Goal: Information Seeking & Learning: Learn about a topic

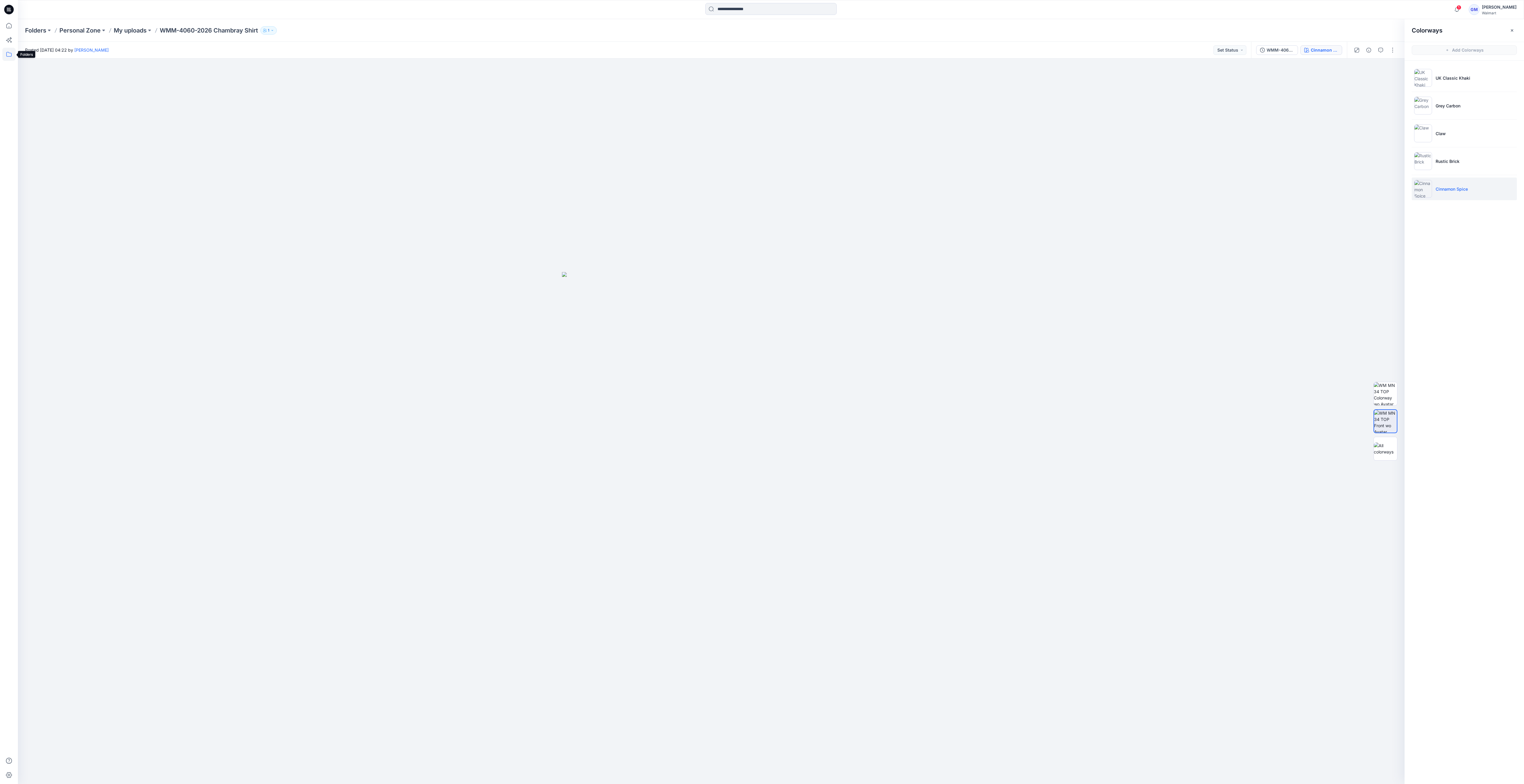
click at [7, 56] on icon at bounding box center [9, 54] width 5 height 5
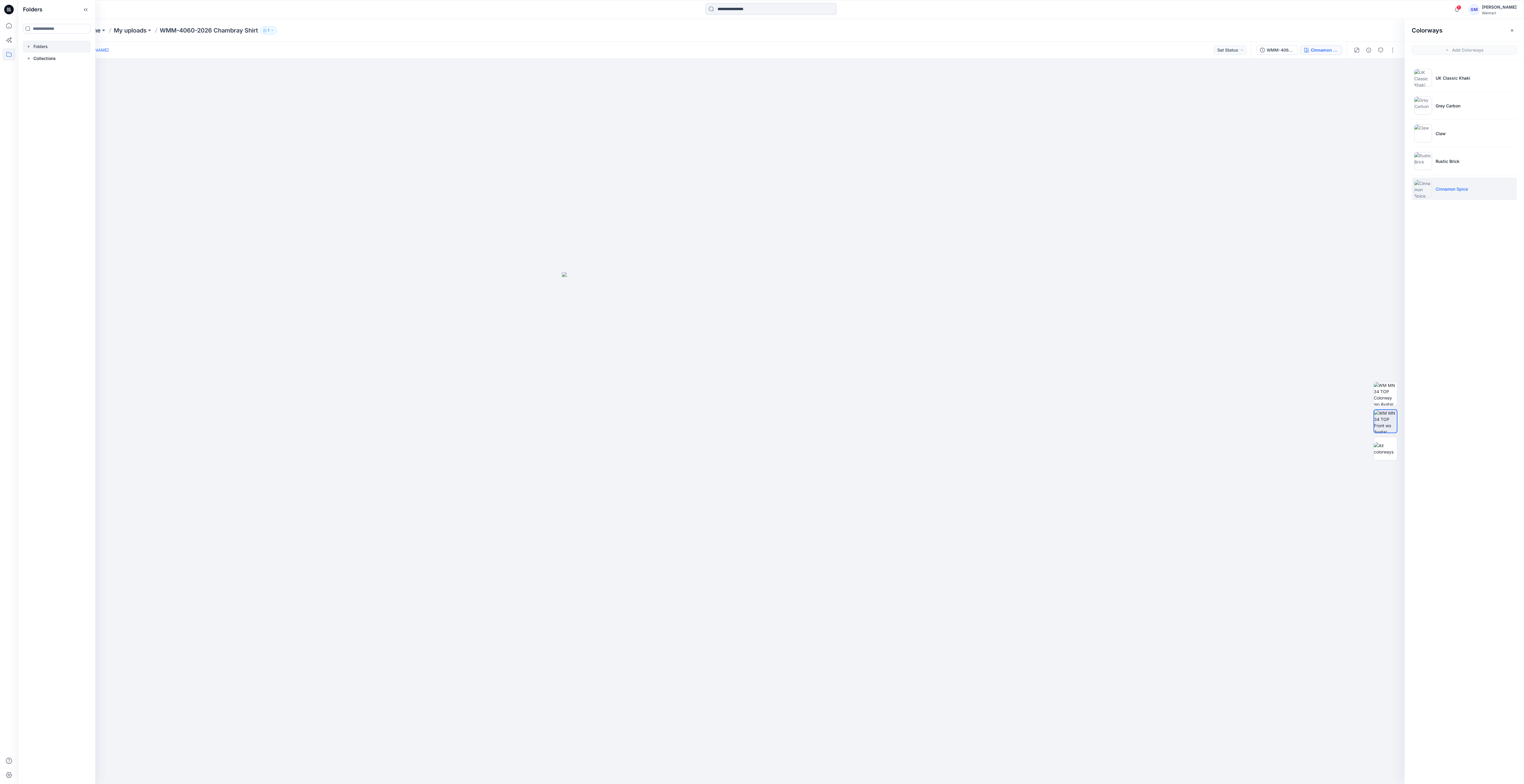
click at [47, 45] on div at bounding box center [56, 47] width 68 height 12
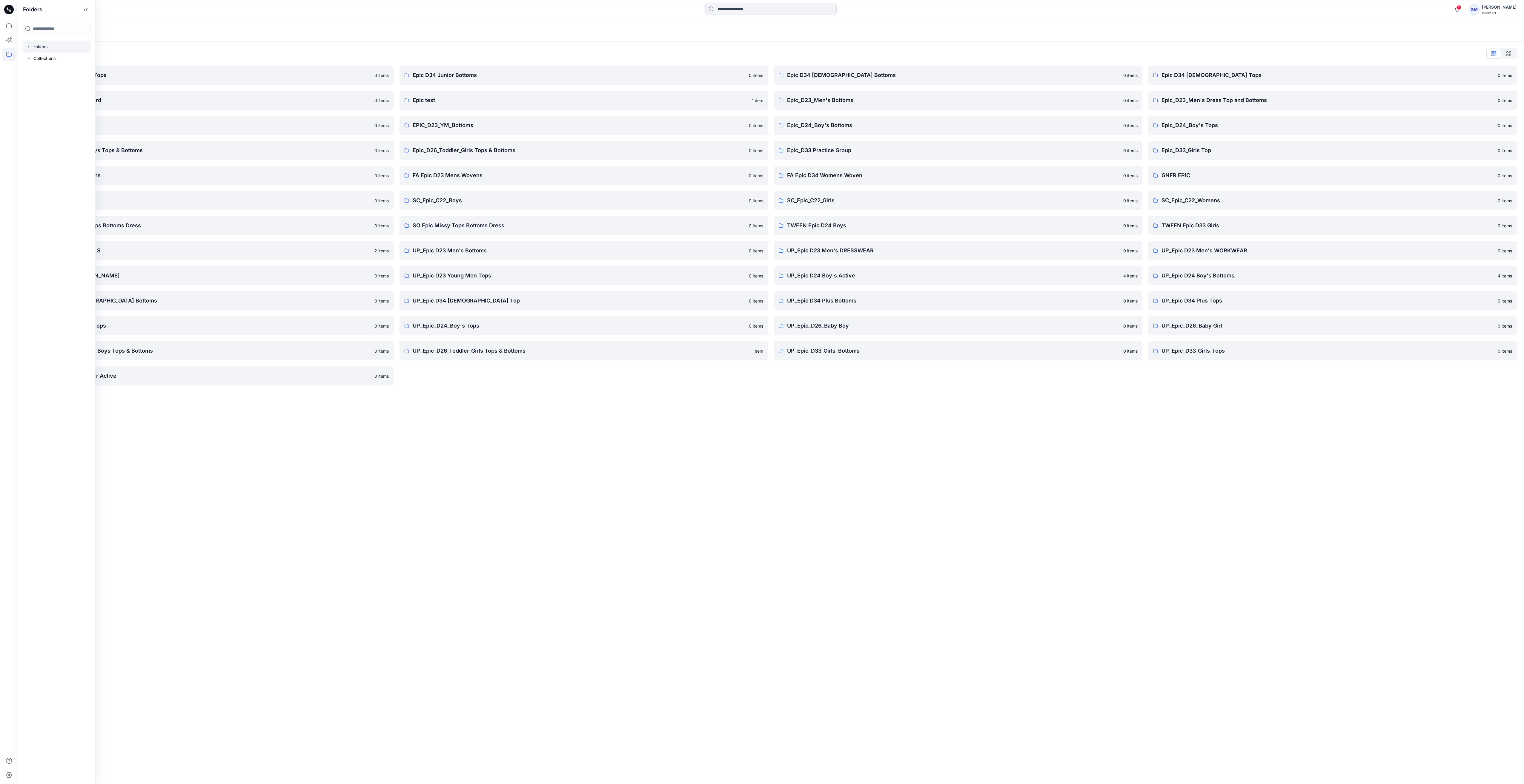
click at [796, 501] on div "Folders Folders List Epic D23 Young Men Tops 0 items Epic NYC practice board 0 …" at bounding box center [771, 401] width 1506 height 765
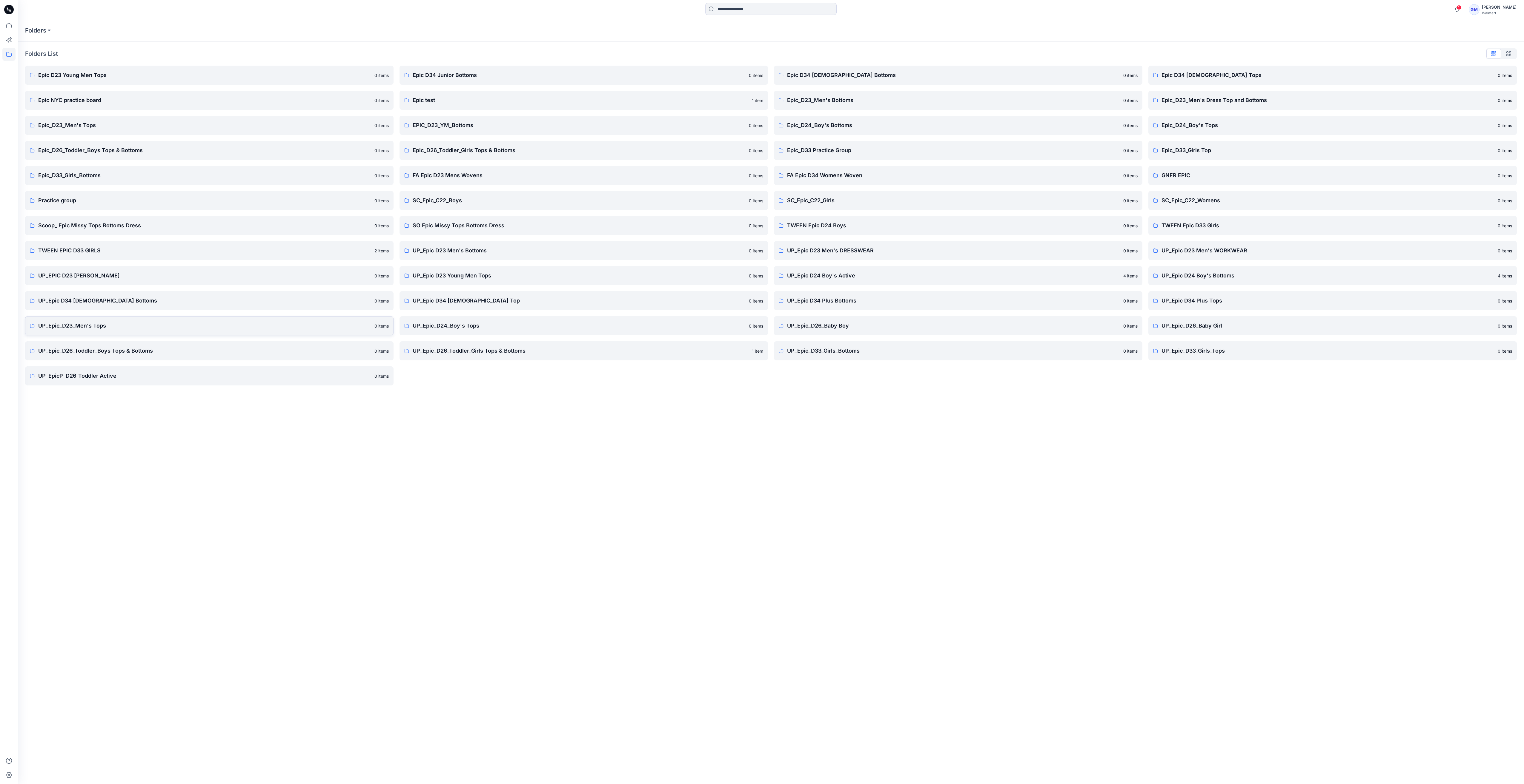
click at [140, 323] on p "UP_Epic_D23_Men's Tops" at bounding box center [205, 326] width 332 height 8
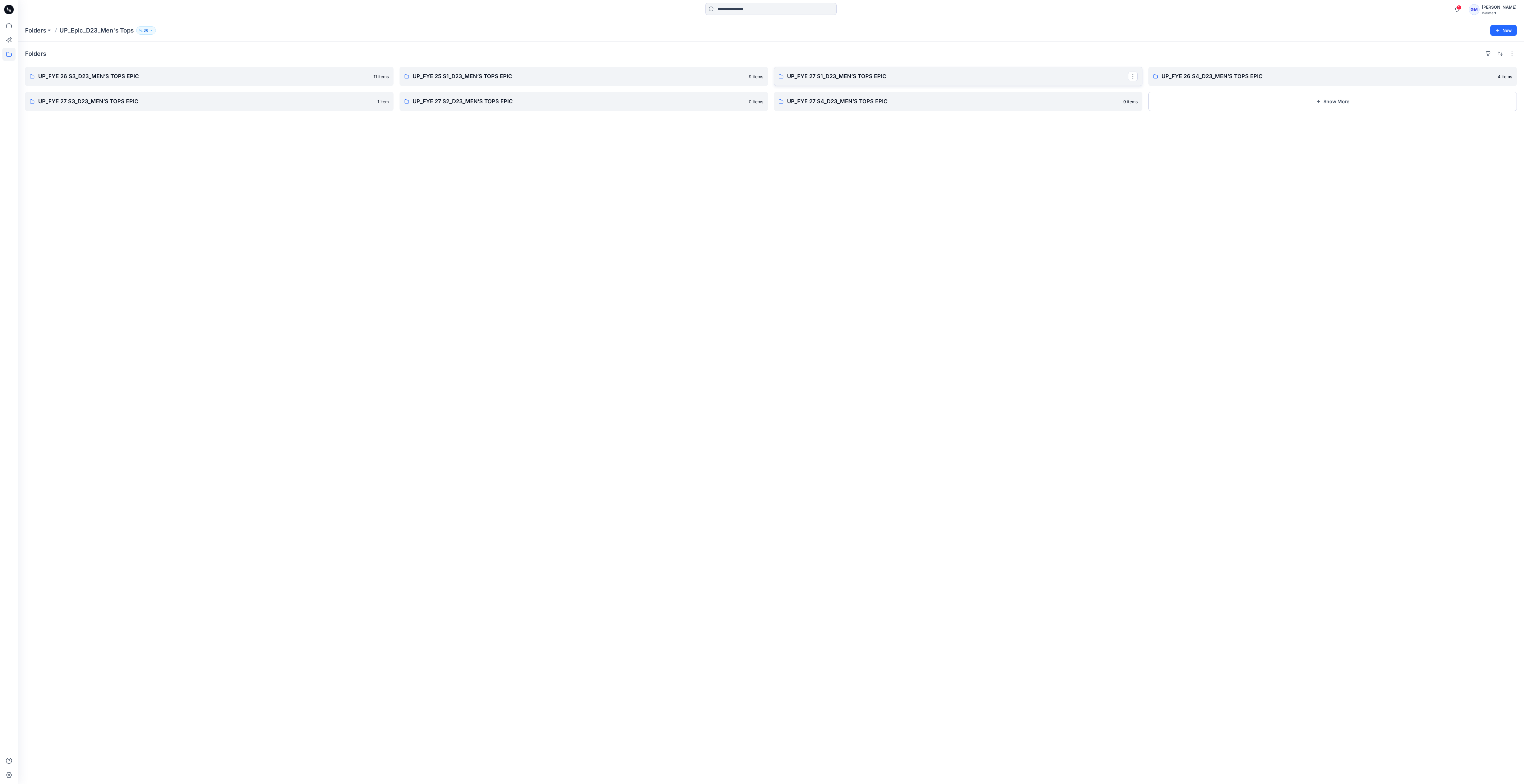
click at [892, 81] on link "UP_FYE 27 S1_D23_MEN’S TOPS EPIC" at bounding box center [958, 76] width 369 height 19
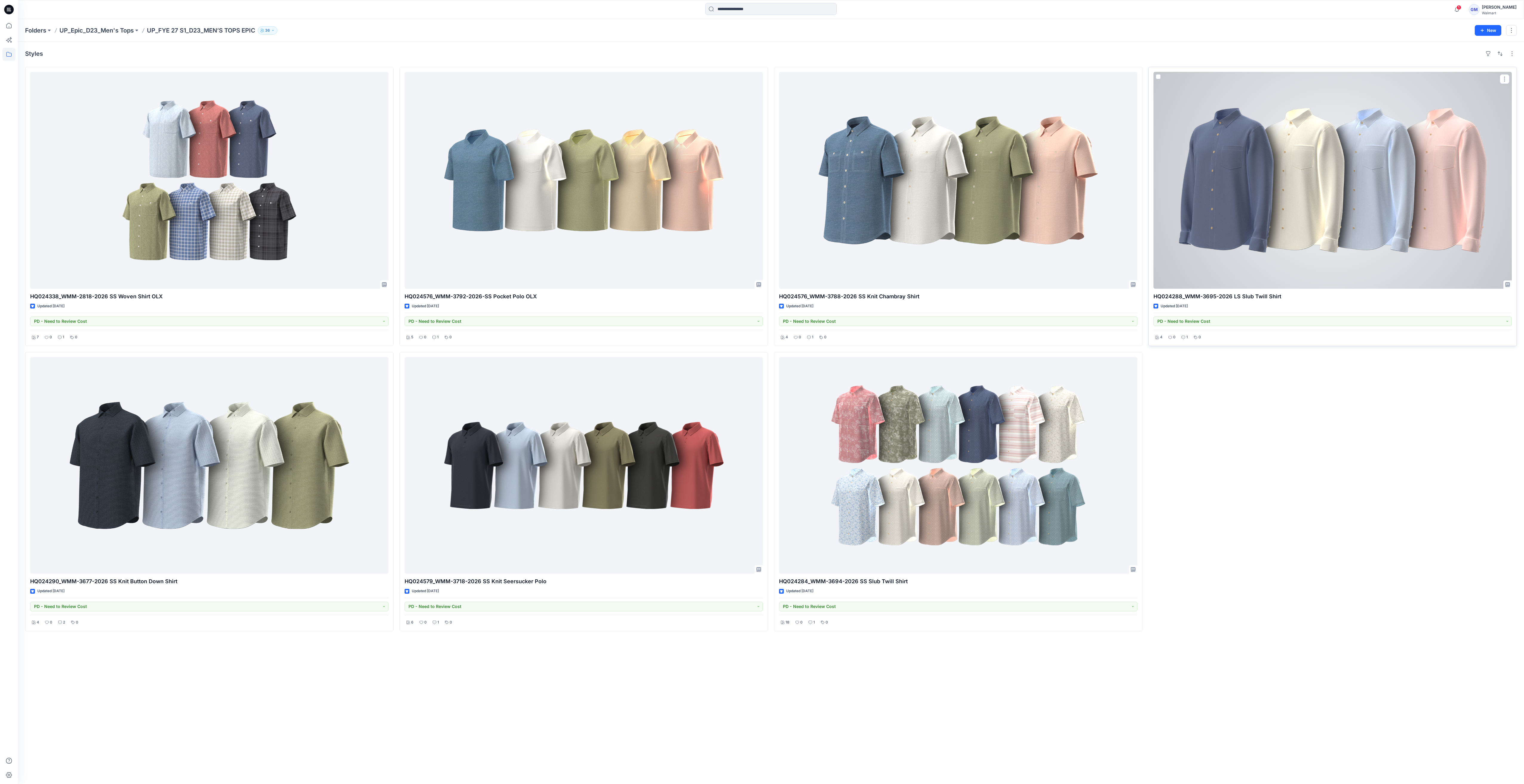
click at [892, 199] on div at bounding box center [1333, 180] width 359 height 217
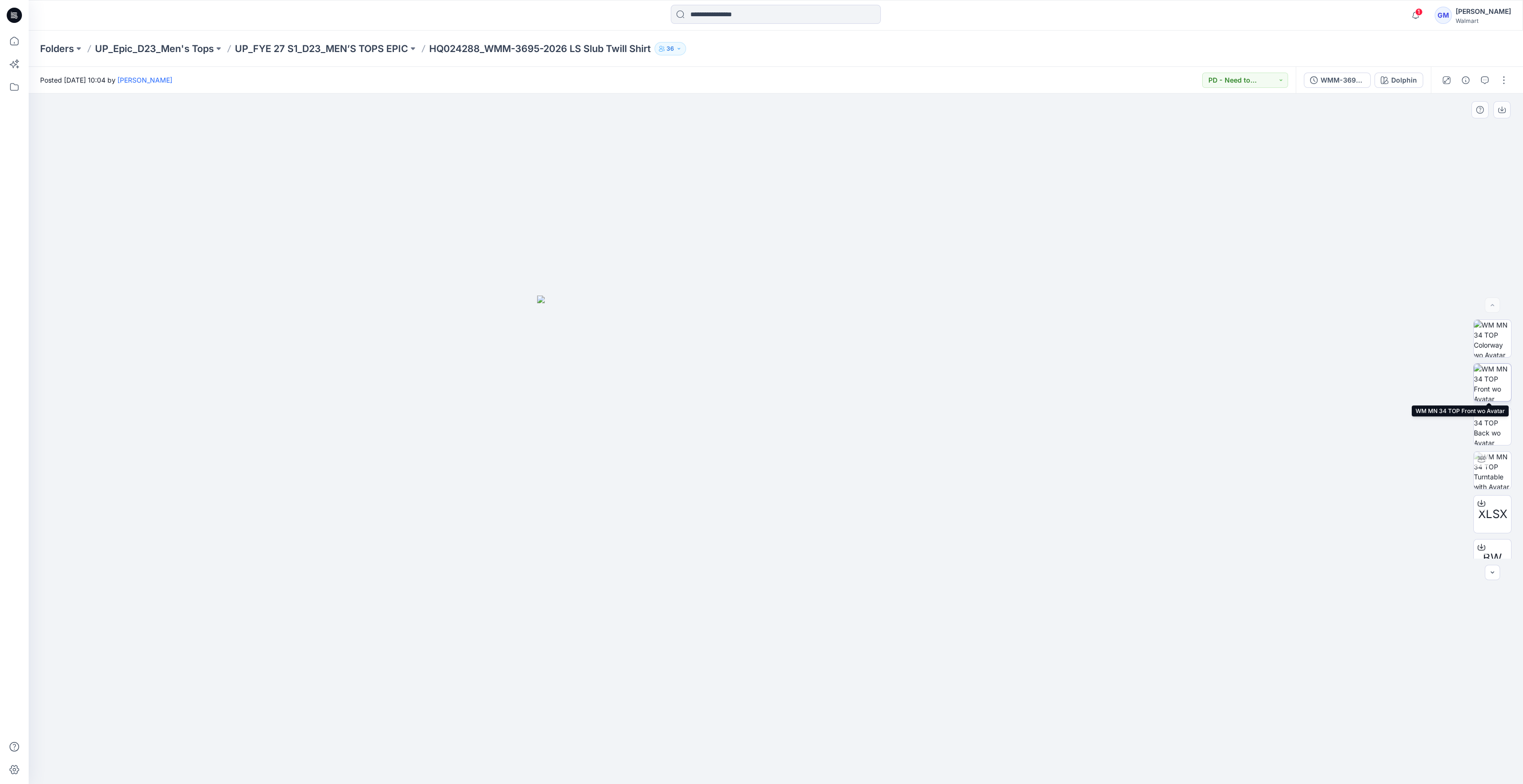
click at [1427, 382] on img at bounding box center [1492, 382] width 37 height 37
click at [1391, 73] on button "Dolphin" at bounding box center [1398, 80] width 48 height 15
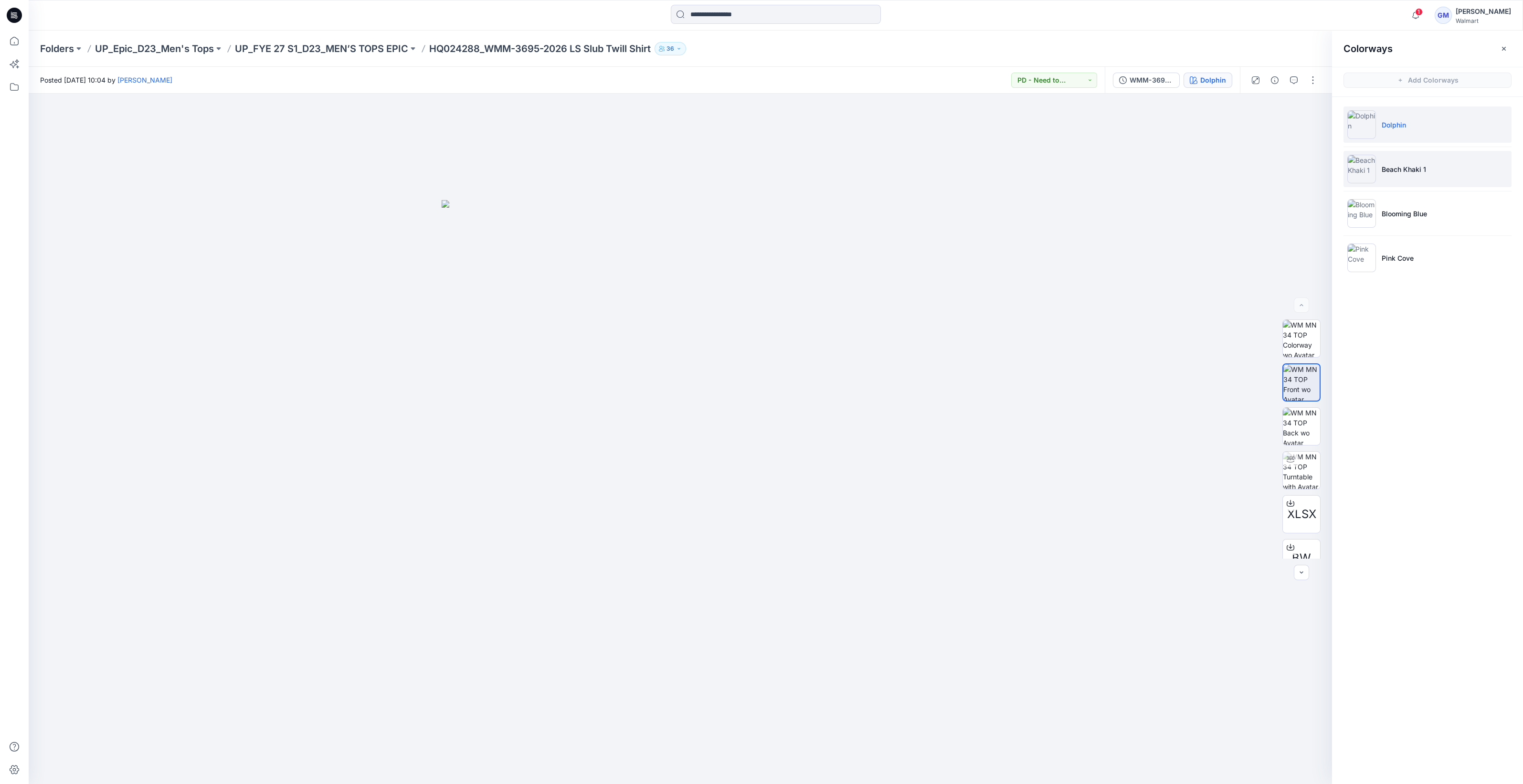
click at [1423, 168] on p "Beach Khaki 1" at bounding box center [1404, 169] width 44 height 10
click at [1409, 219] on li "Blooming Blue" at bounding box center [1427, 213] width 168 height 36
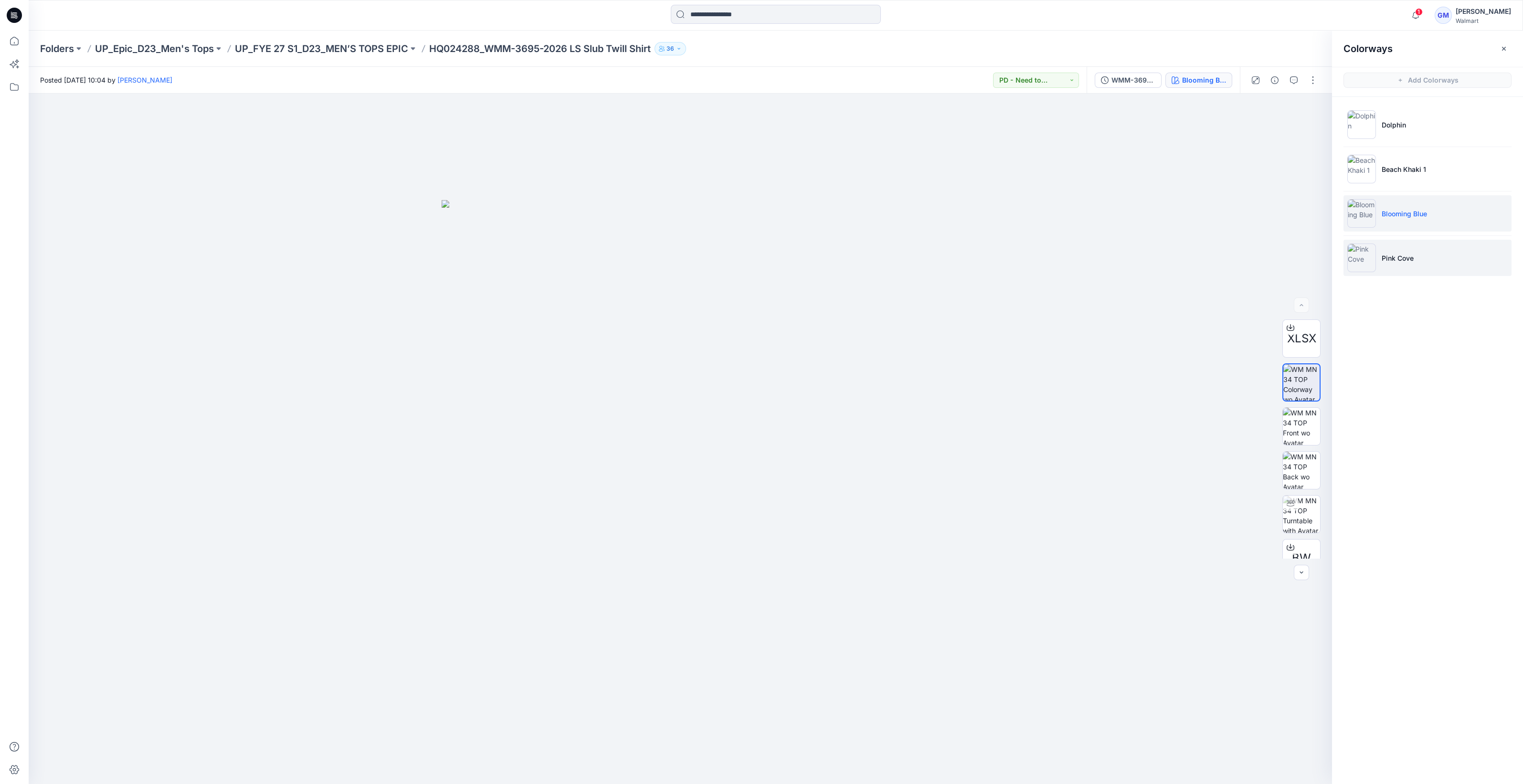
click at [1403, 265] on li "Pink Cove" at bounding box center [1427, 257] width 168 height 36
click at [373, 44] on p "UP_FYE 27 S1_D23_MEN’S TOPS EPIC" at bounding box center [321, 48] width 173 height 13
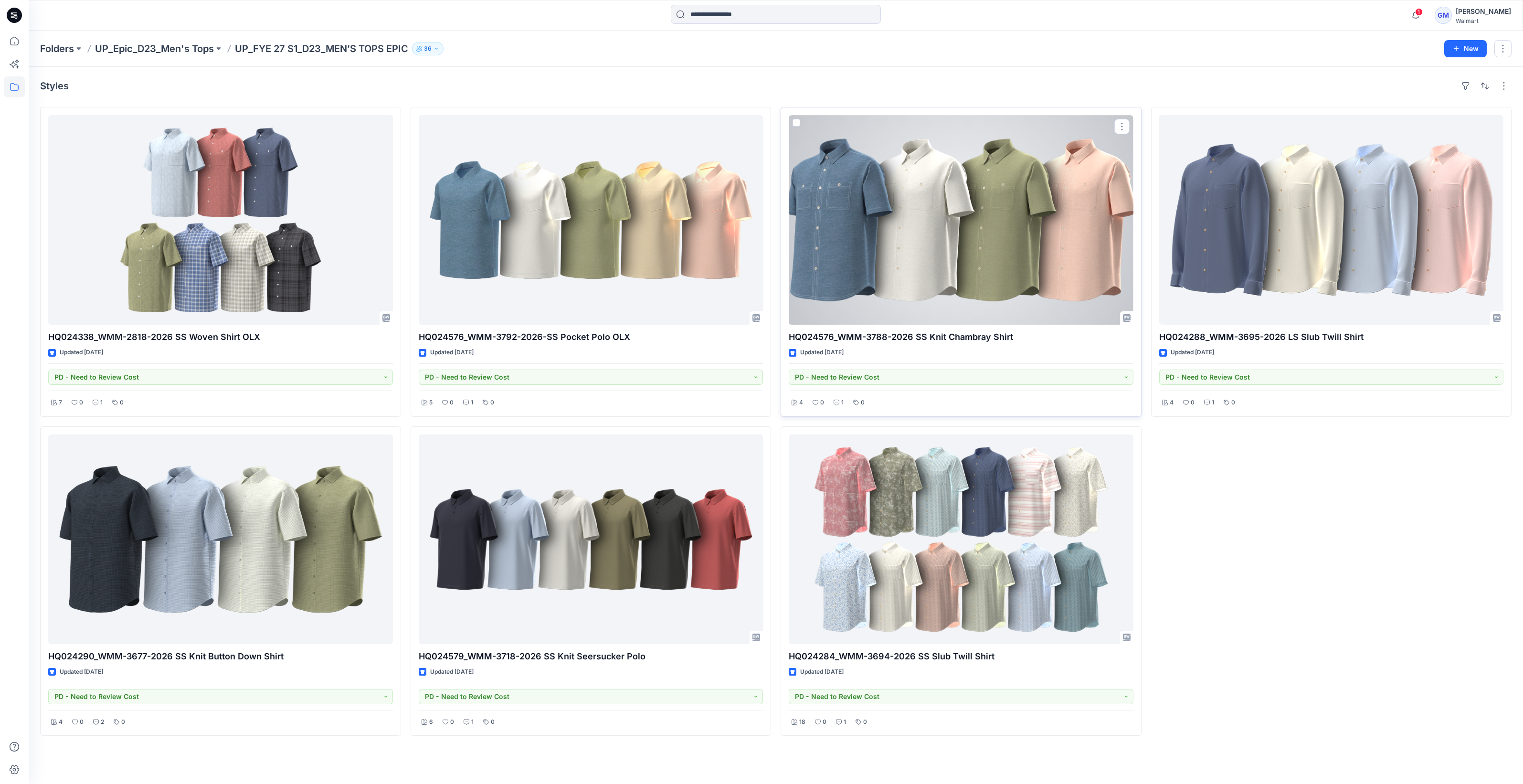
click at [962, 279] on div at bounding box center [961, 220] width 344 height 210
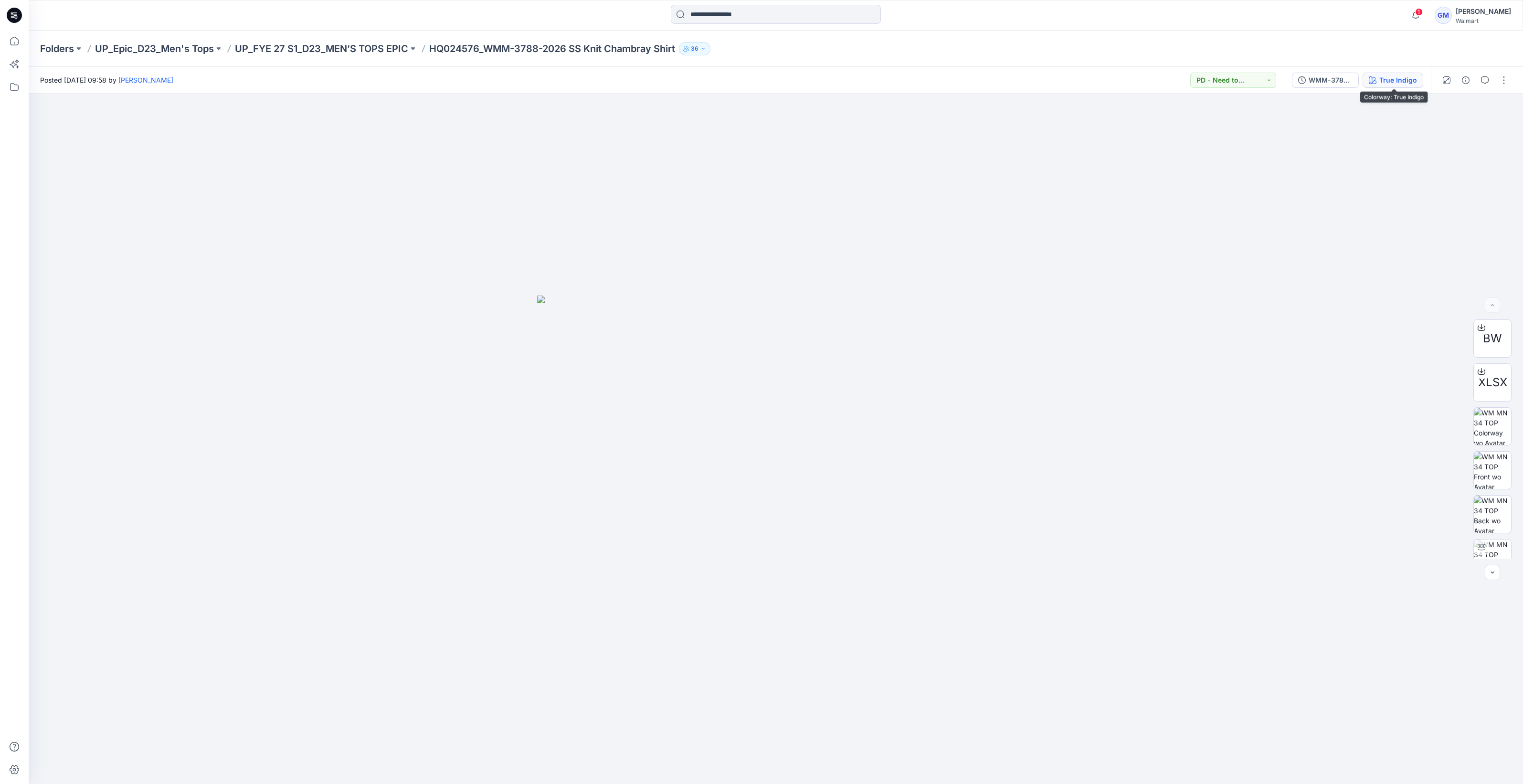
click at [1395, 83] on div "True Indigo" at bounding box center [1398, 79] width 38 height 10
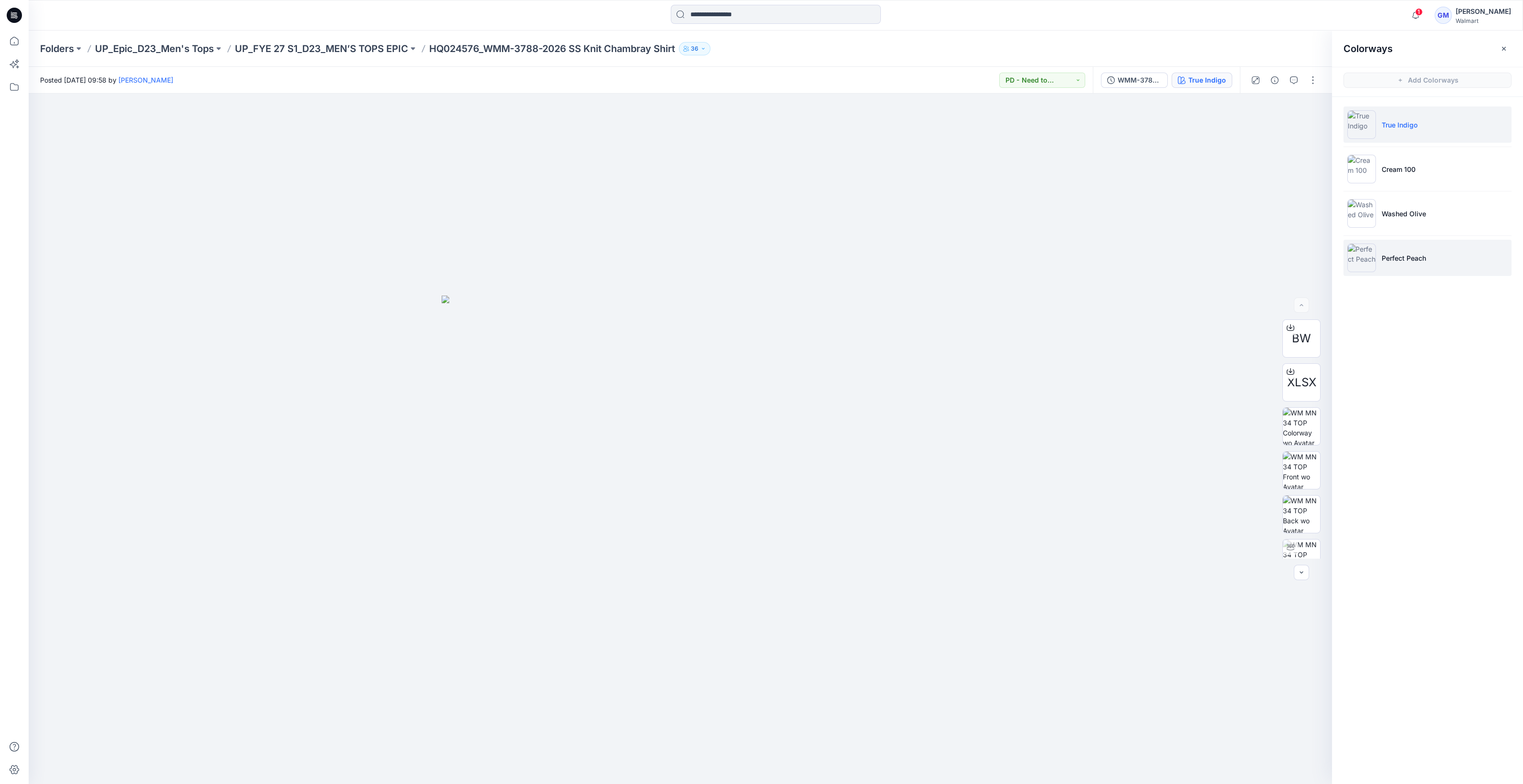
click at [1420, 257] on p "Perfect Peach" at bounding box center [1404, 257] width 44 height 10
click at [1301, 471] on img at bounding box center [1301, 469] width 37 height 37
